Goal: Task Accomplishment & Management: Use online tool/utility

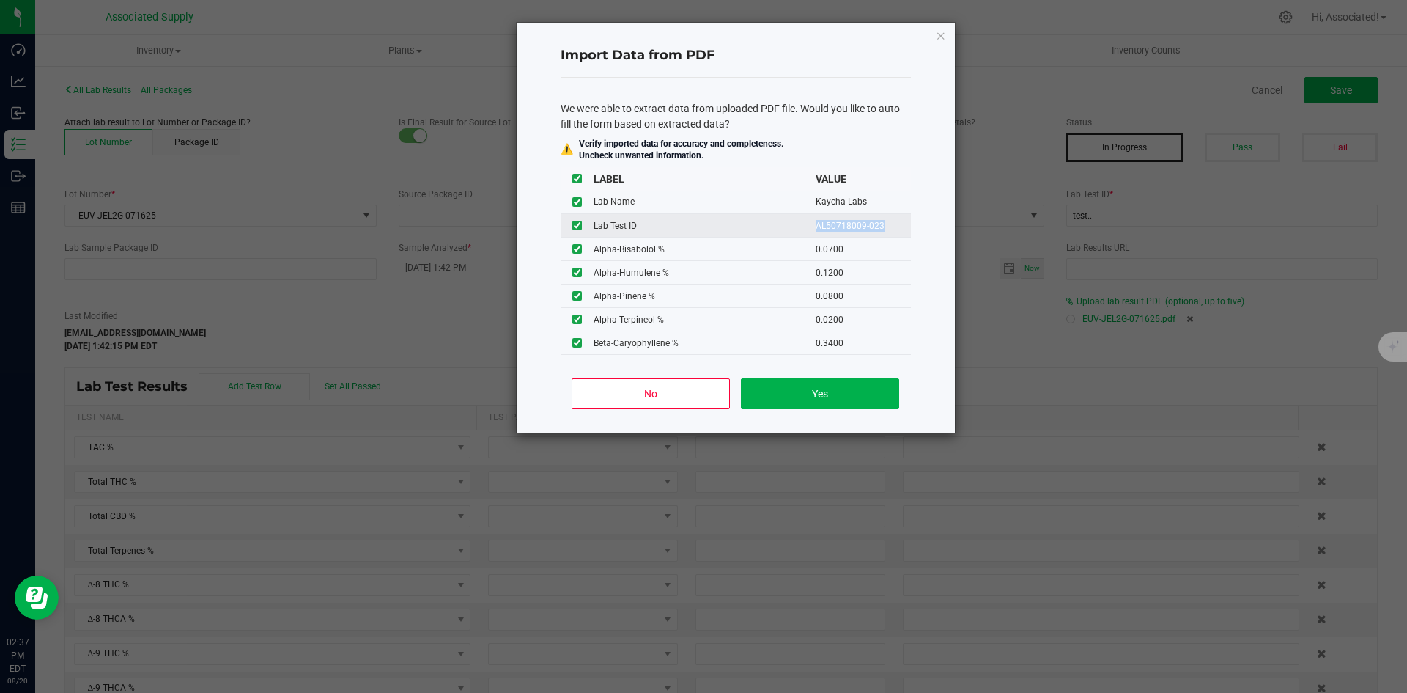
drag, startPoint x: 806, startPoint y: 225, endPoint x: 877, endPoint y: 225, distance: 71.1
click at [877, 225] on td "AL50718009-023" at bounding box center [863, 225] width 95 height 23
copy td "AL50718009-023"
click at [852, 391] on button "Yes" at bounding box center [820, 393] width 158 height 31
type input "93.3631"
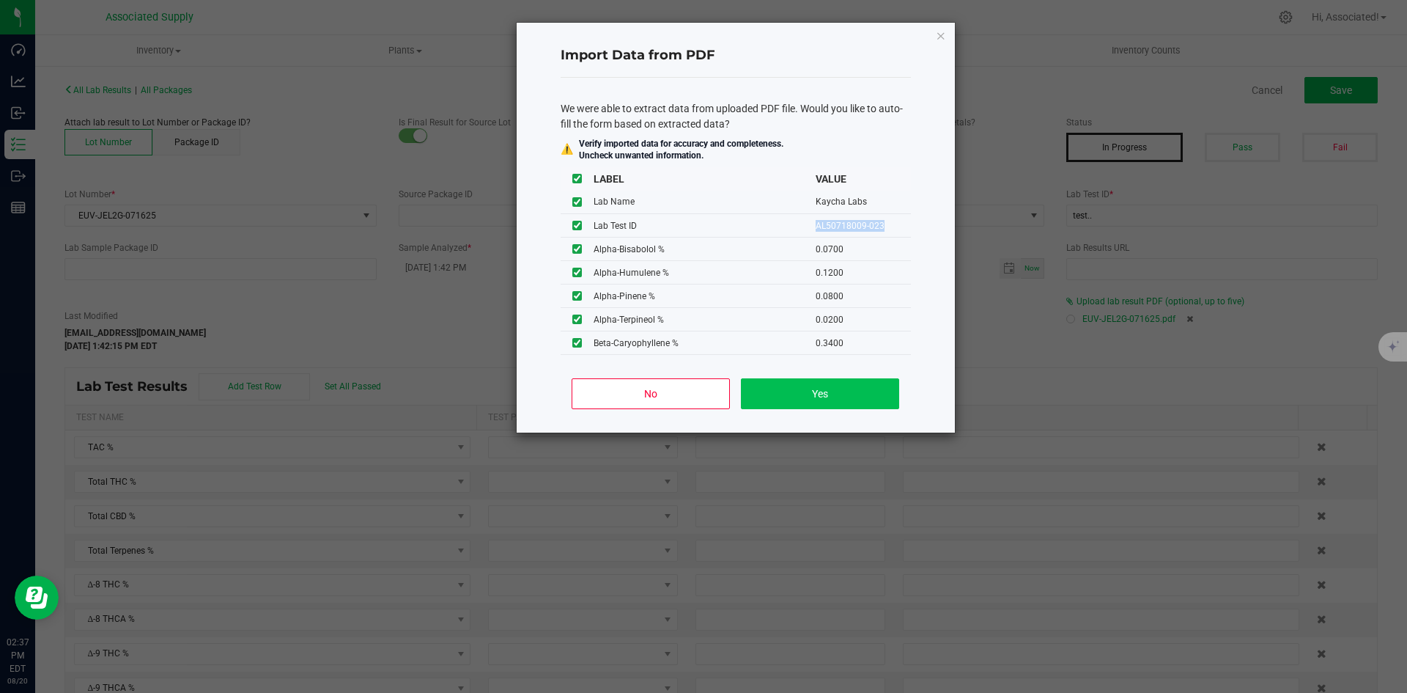
type input "86.3858"
type input "0.2313"
type input "86.2213"
type input "1.6812"
type input "1.0564"
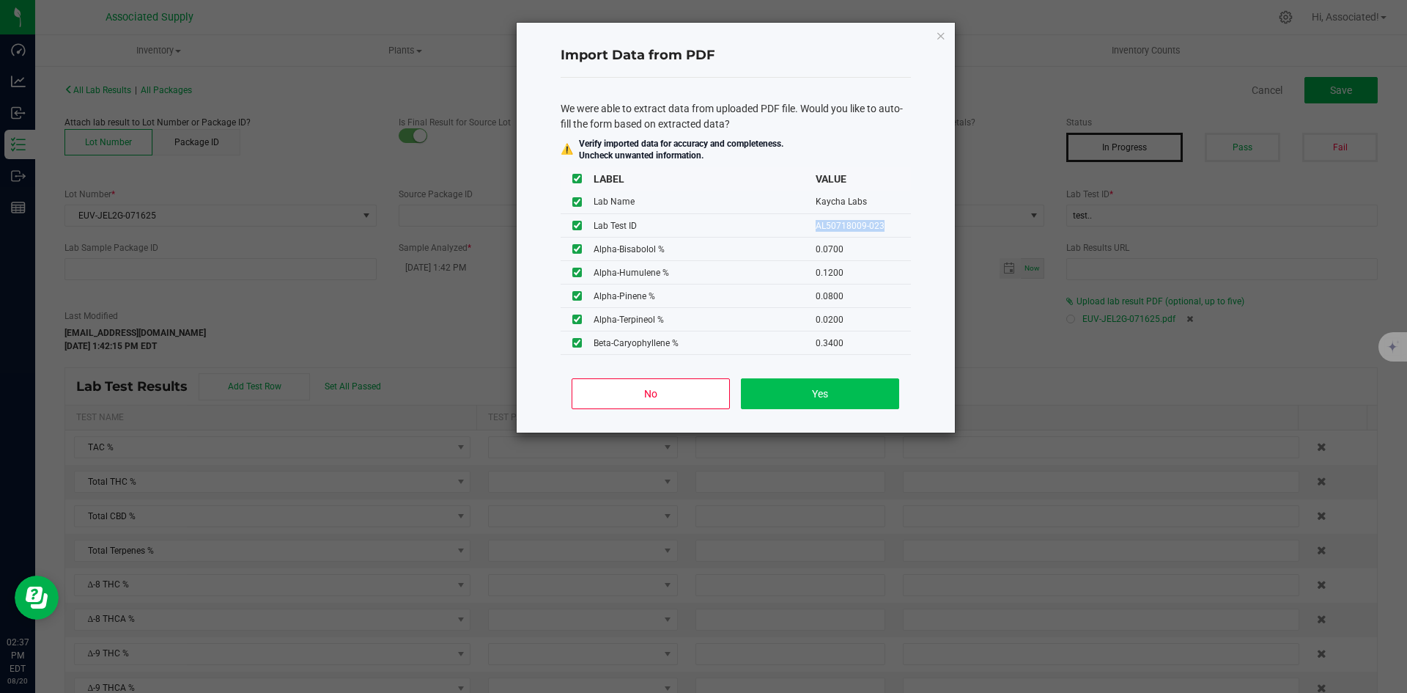
type input "0.2313"
type input "3.3976"
type input "0.6106"
type input "0.0700"
type input "0.1200"
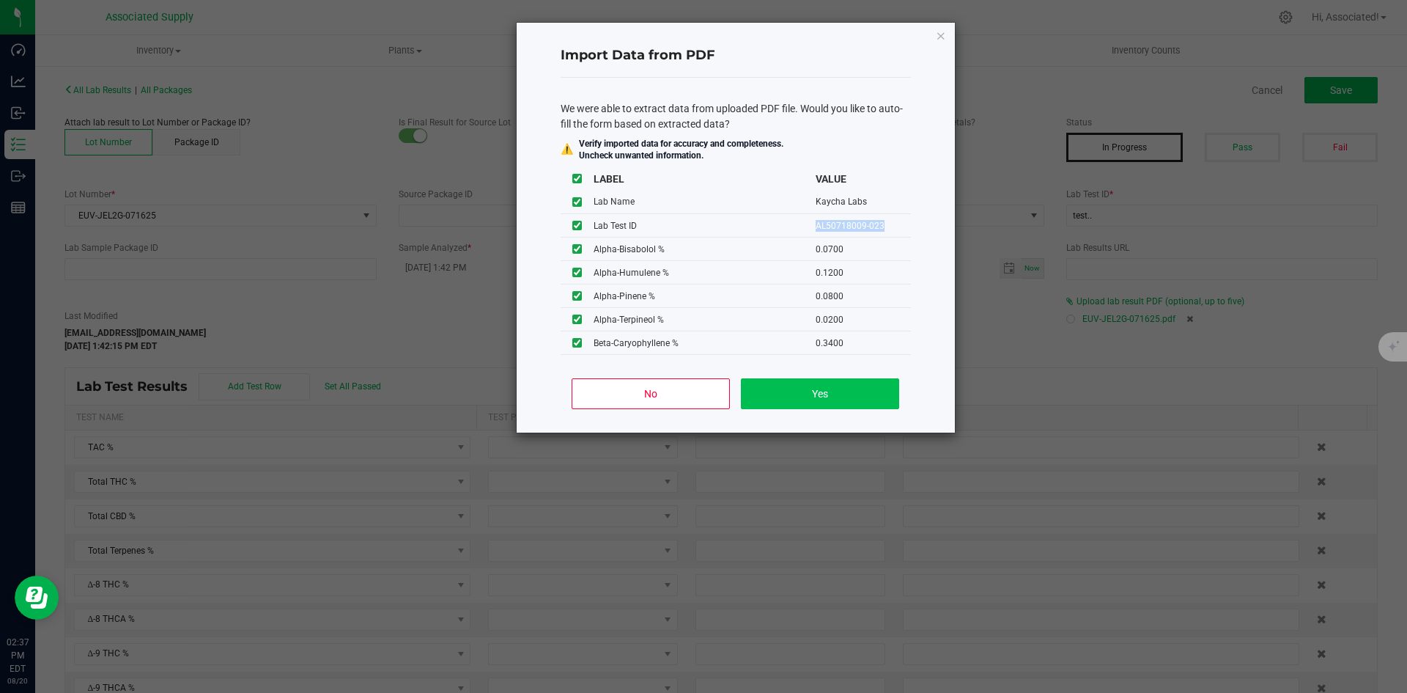
type input "0.0800"
type input "0.0200"
type input "0.3400"
type input "0.0800"
type input "0.0100"
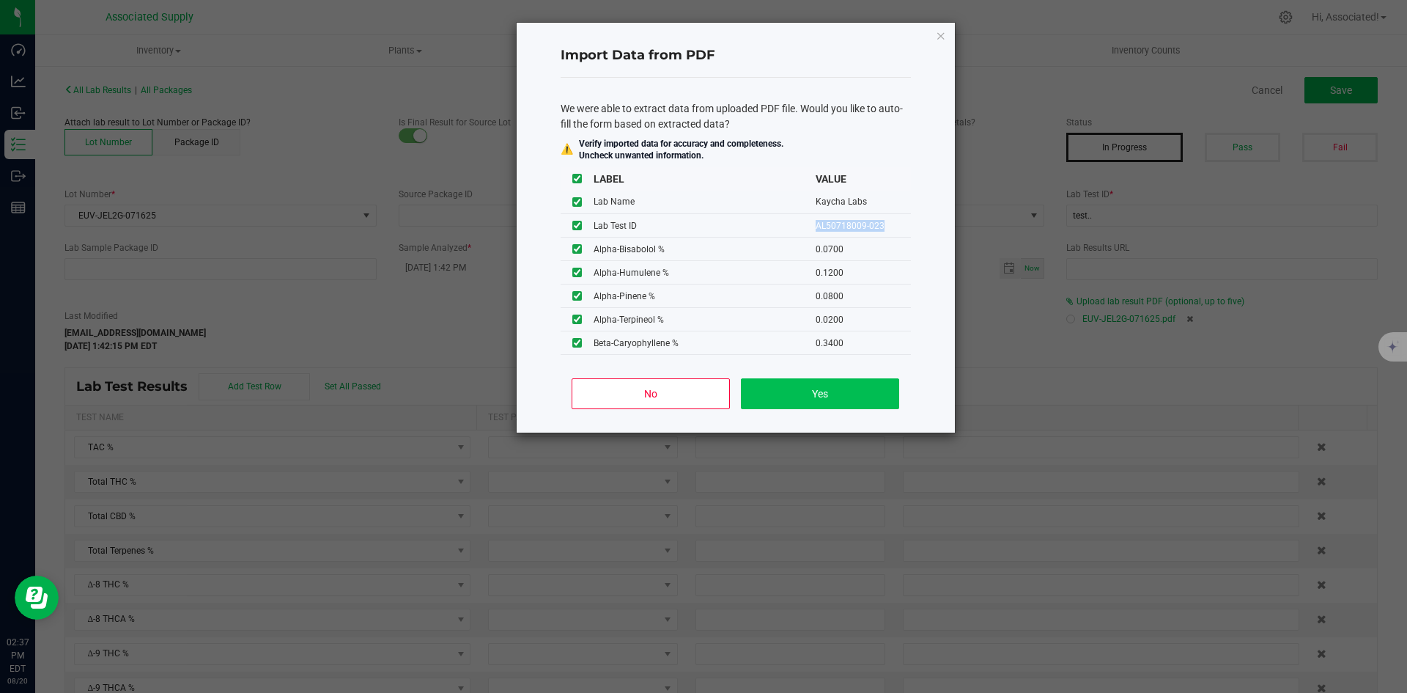
type input "0.0300"
type input "0.6200"
type input "0.1100"
type input "0.2800"
type input "0.1700"
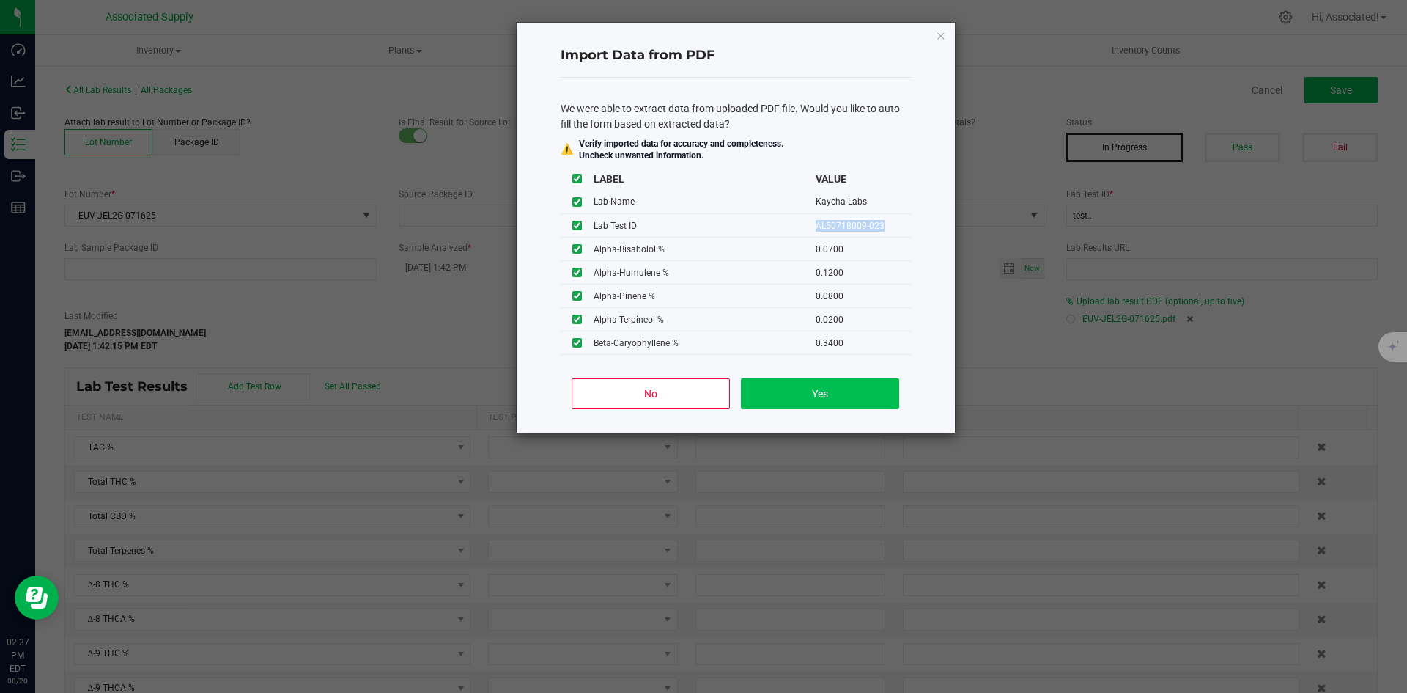
type input "0.0100"
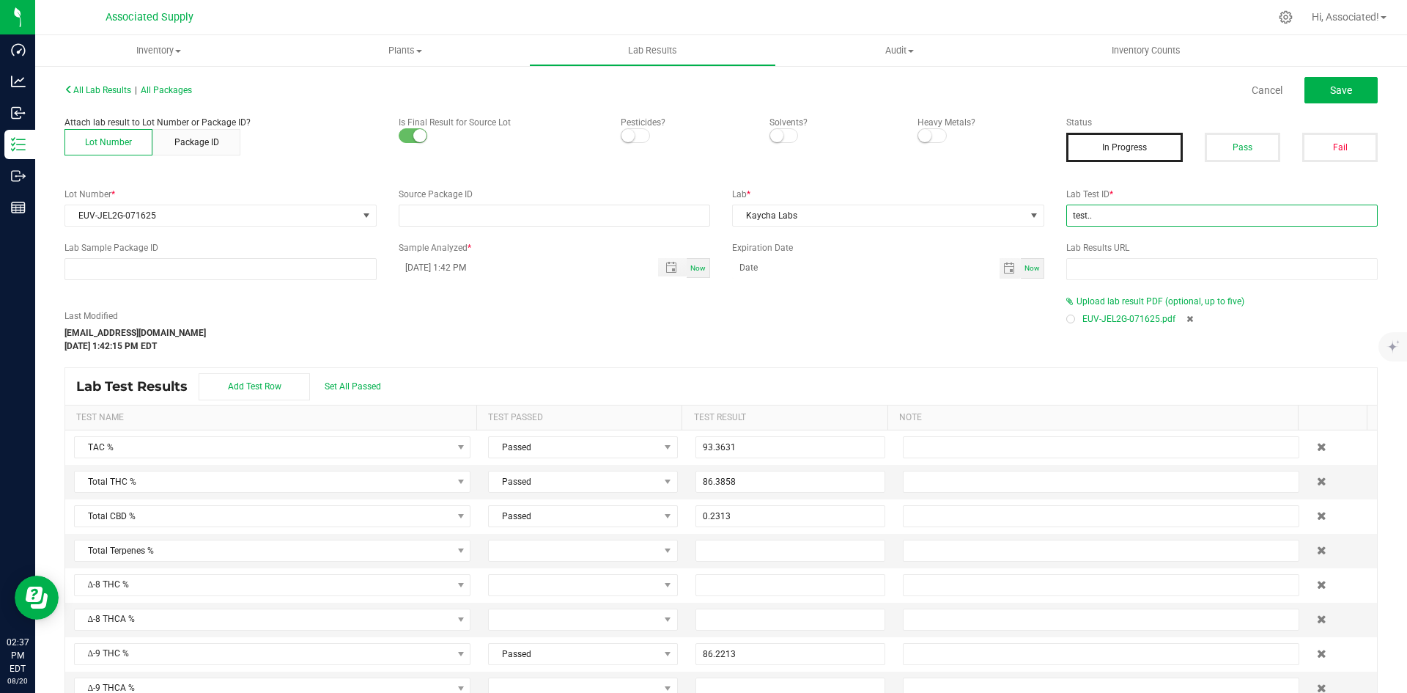
click at [1102, 215] on input "test.." at bounding box center [1223, 216] width 312 height 22
paste input "AL50718009-023"
type input "AL50718009-023"
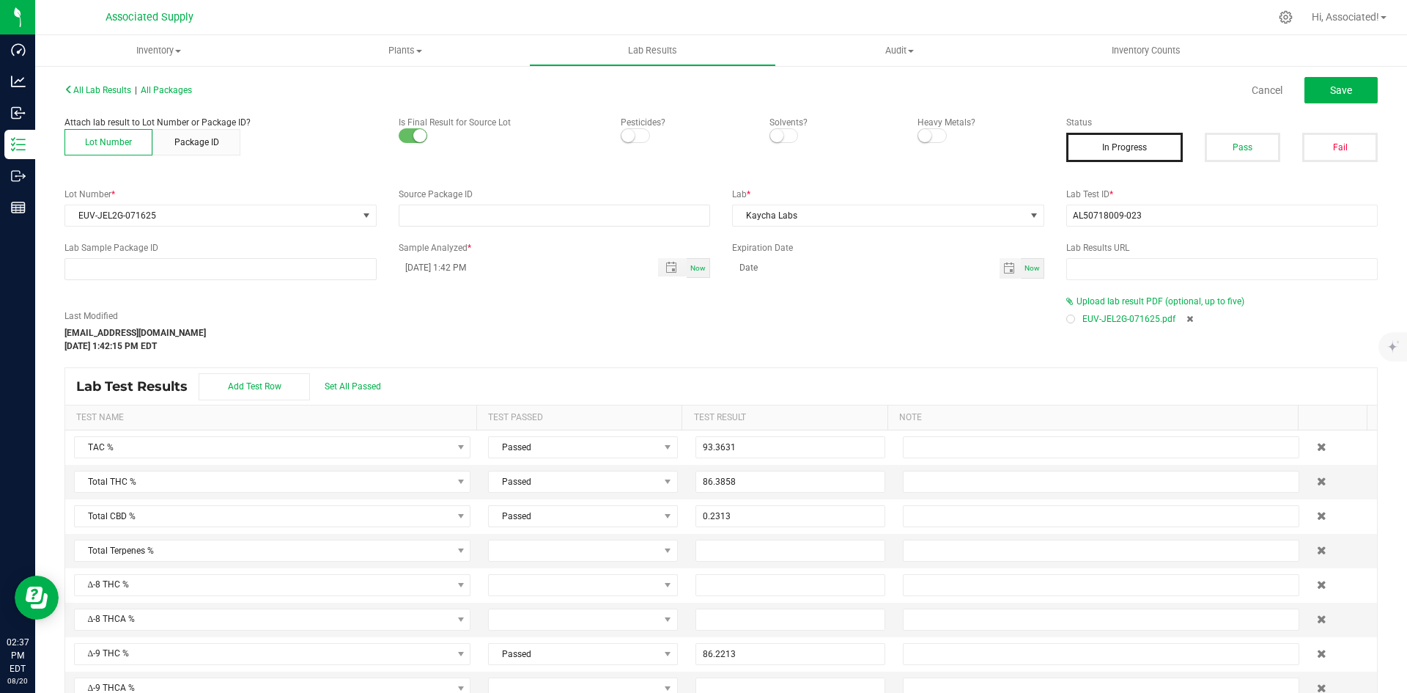
click at [823, 325] on div "Last Modified [EMAIL_ADDRESS][DOMAIN_NAME] [DATE] 1:42:15 PM EDT" at bounding box center [555, 330] width 1002 height 43
click at [1067, 218] on input "AL50718009-023" at bounding box center [1223, 216] width 312 height 22
click at [819, 332] on div "Last Modified [EMAIL_ADDRESS][DOMAIN_NAME] [DATE] 1:42:15 PM EDT" at bounding box center [555, 330] width 1002 height 43
drag, startPoint x: 1148, startPoint y: 216, endPoint x: 1017, endPoint y: 218, distance: 130.5
click at [1017, 218] on div "Lot Number * EUV-JEL2G-071625 Source Package ID Lab * Kaycha Labs Lab Test ID *…" at bounding box center [722, 207] width 1336 height 39
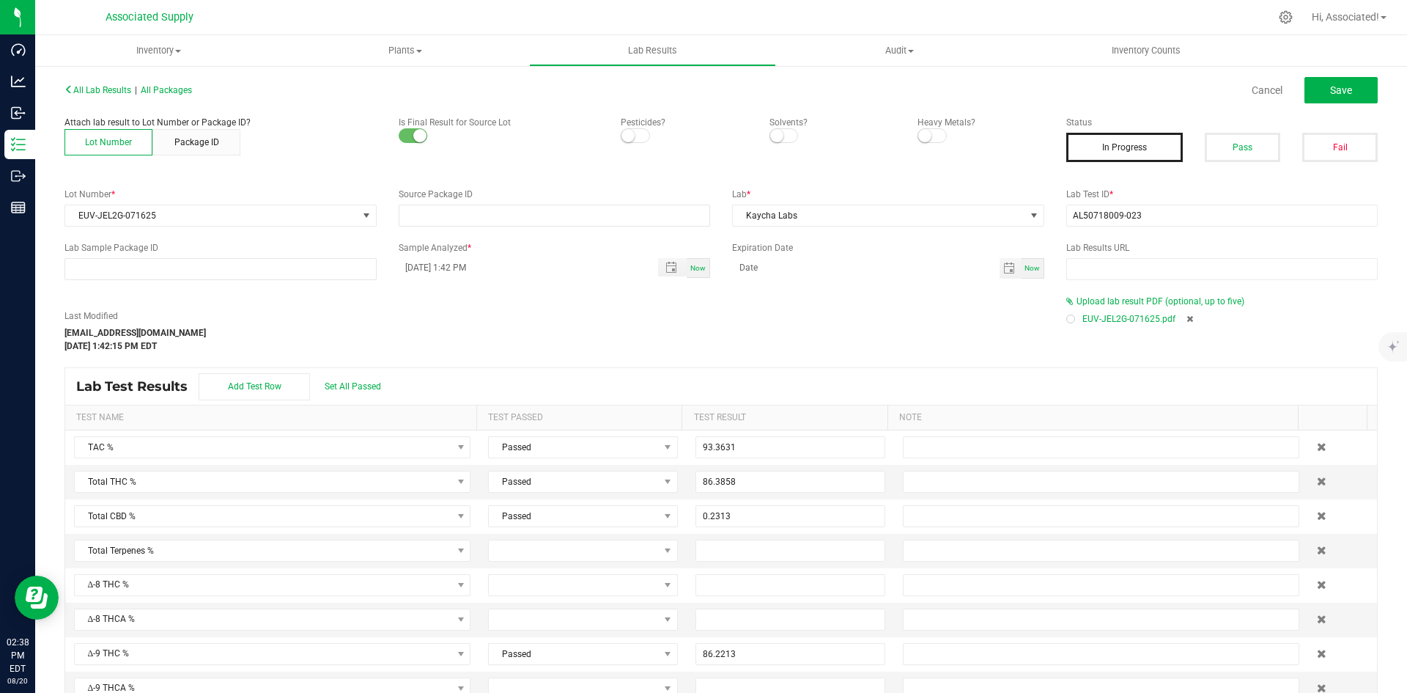
click at [931, 314] on div "Last Modified [EMAIL_ADDRESS][DOMAIN_NAME] [DATE] 1:42:15 PM EDT" at bounding box center [555, 330] width 1002 height 43
click at [1067, 218] on input "AL50718009-023" at bounding box center [1223, 216] width 312 height 22
click at [1216, 151] on button "Pass" at bounding box center [1243, 147] width 76 height 29
click at [1330, 89] on span "Save" at bounding box center [1341, 90] width 22 height 12
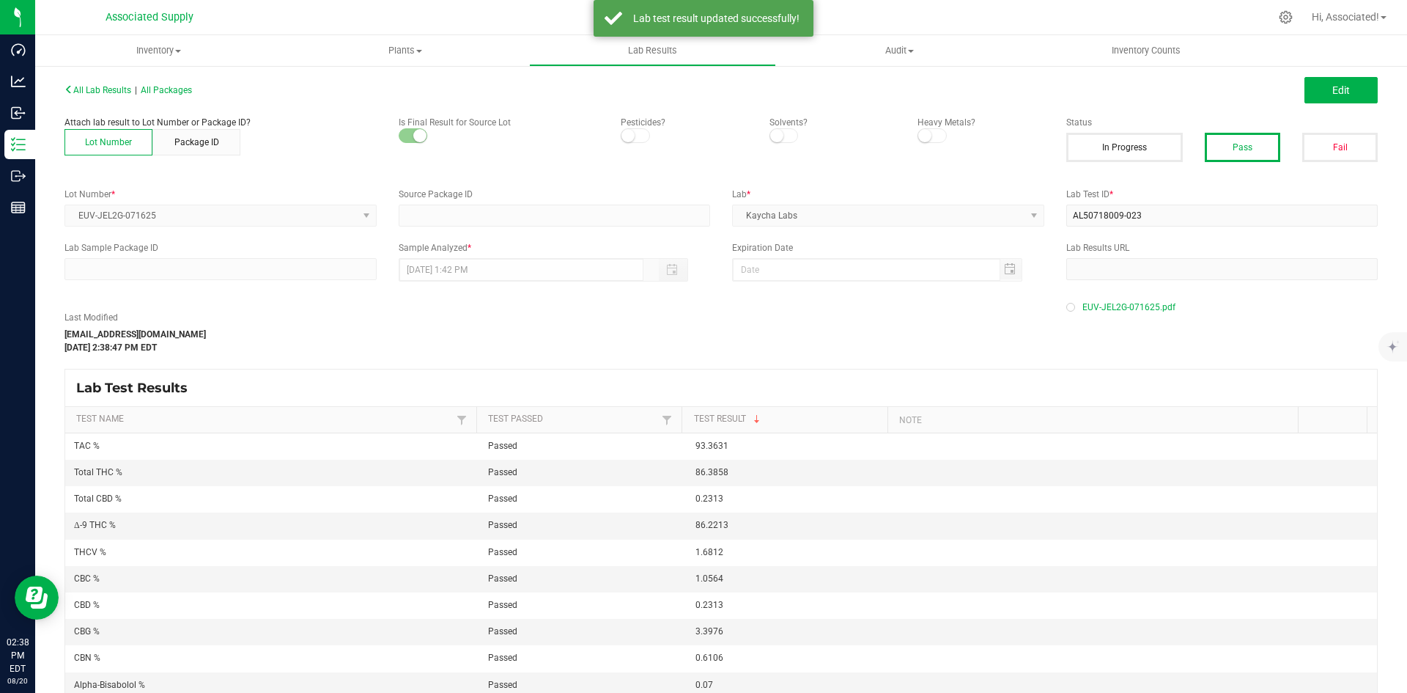
click at [741, 331] on div "Last Modified [EMAIL_ADDRESS][DOMAIN_NAME] [DATE] 2:38:47 PM EDT" at bounding box center [555, 332] width 1002 height 43
click at [93, 86] on span "All Lab Results" at bounding box center [98, 90] width 67 height 10
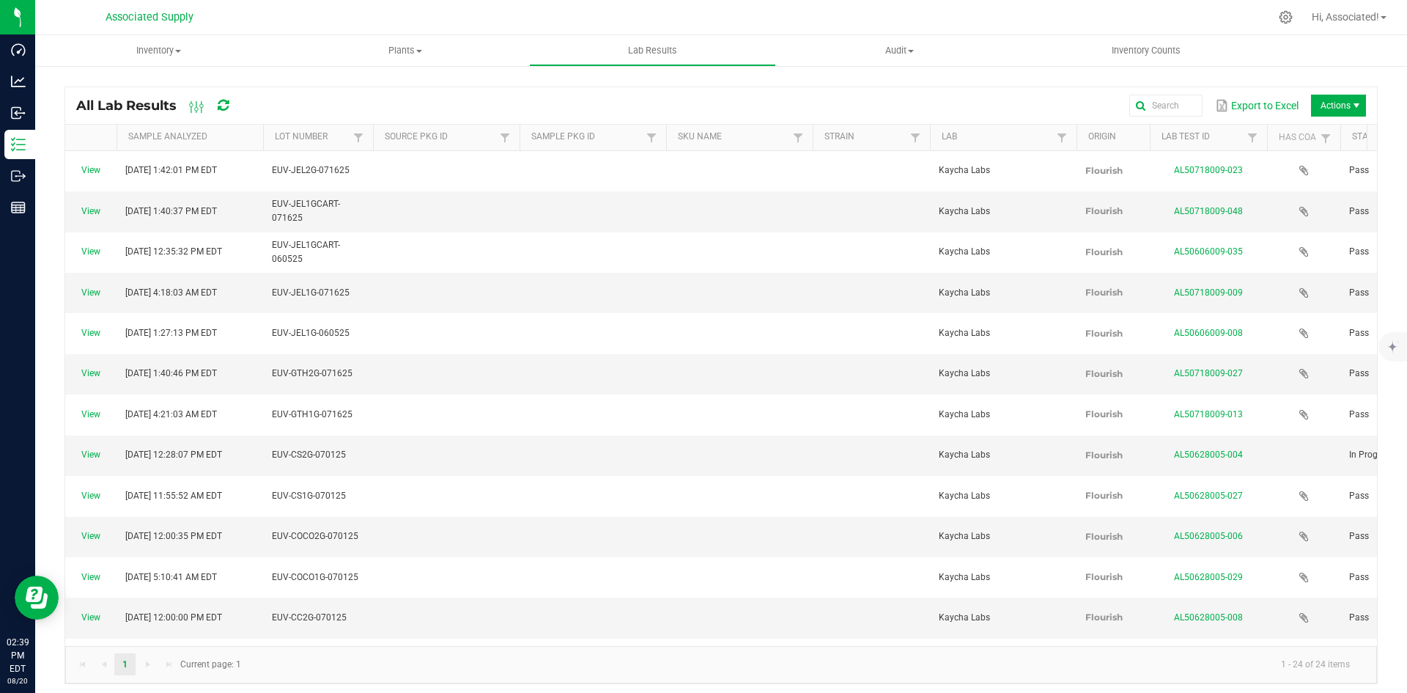
click at [373, 137] on span at bounding box center [371, 252] width 4 height 255
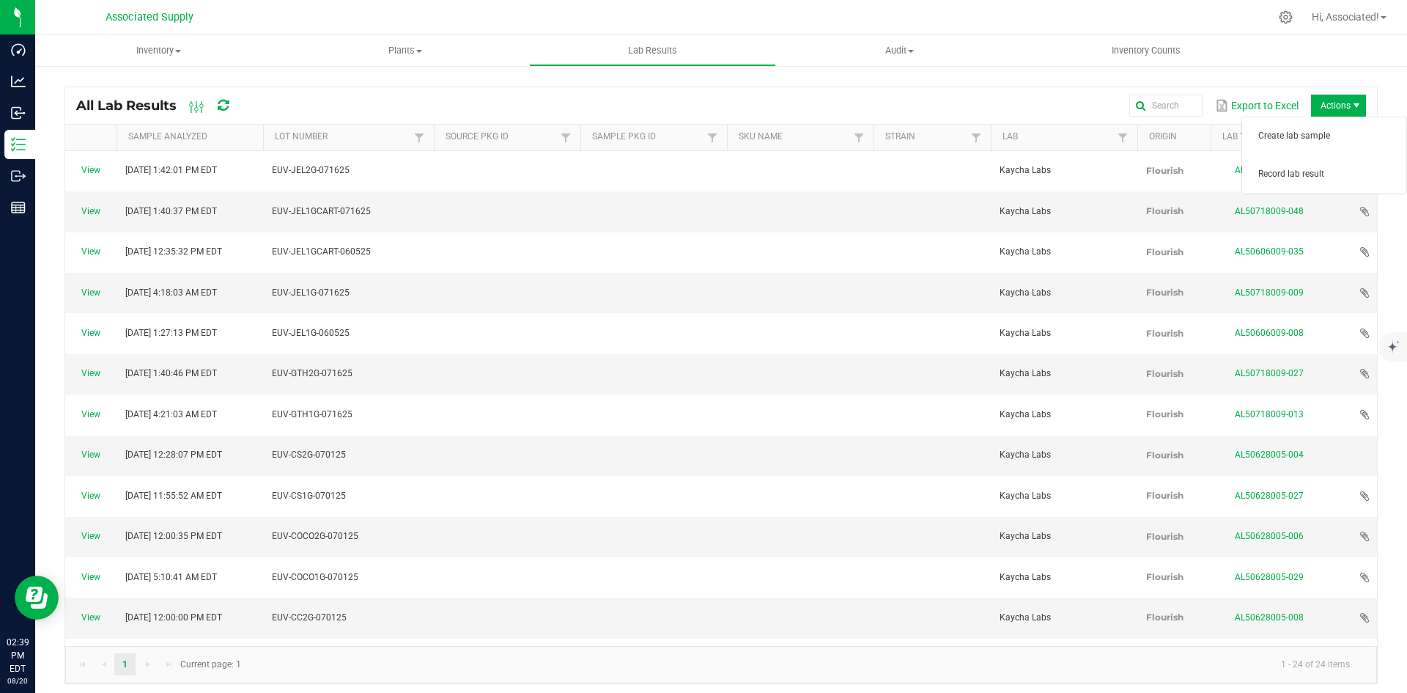
click at [1333, 101] on span "Actions" at bounding box center [1338, 106] width 55 height 22
click at [1316, 177] on span "Record lab result" at bounding box center [1328, 174] width 139 height 12
